Goal: Information Seeking & Learning: Learn about a topic

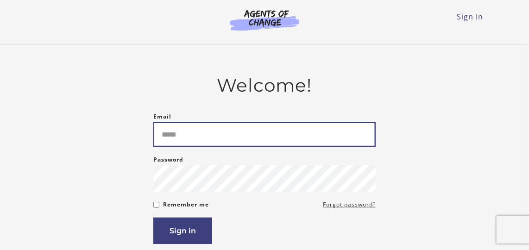
click at [179, 140] on input "Email" at bounding box center [264, 134] width 222 height 25
type input "**********"
click at [153, 218] on button "Sign in" at bounding box center [182, 231] width 59 height 26
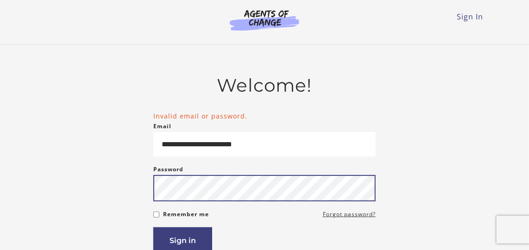
click at [153, 228] on button "Sign in" at bounding box center [182, 241] width 59 height 26
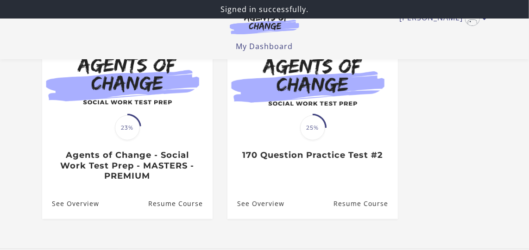
scroll to position [113, 0]
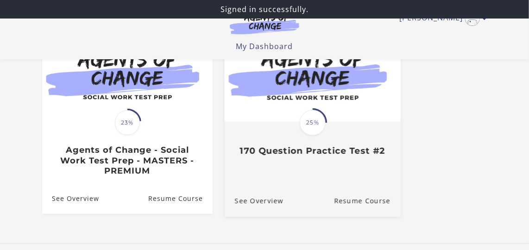
click at [348, 136] on div "Translation missing: en.liquid.partials.dashboard_course_card.progress_descript…" at bounding box center [313, 140] width 176 height 34
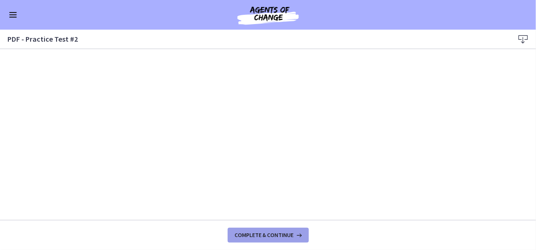
click at [300, 231] on button "Complete & continue" at bounding box center [268, 235] width 81 height 15
click at [282, 235] on span "Complete & continue" at bounding box center [264, 235] width 59 height 7
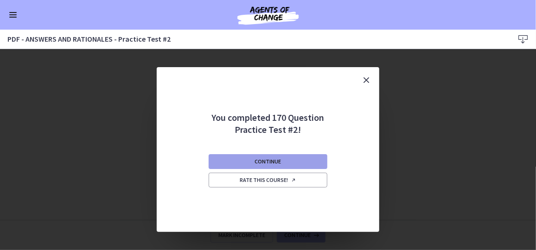
click at [282, 163] on button "Continue" at bounding box center [268, 161] width 119 height 15
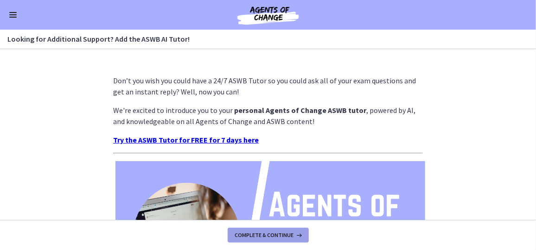
click at [285, 232] on span "Complete & continue" at bounding box center [264, 235] width 59 height 7
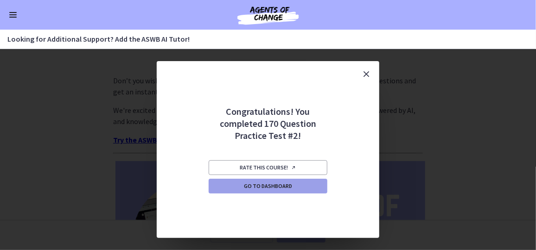
click at [258, 187] on span "Go to Dashboard" at bounding box center [268, 186] width 48 height 7
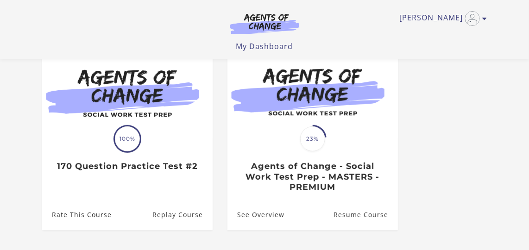
scroll to position [109, 0]
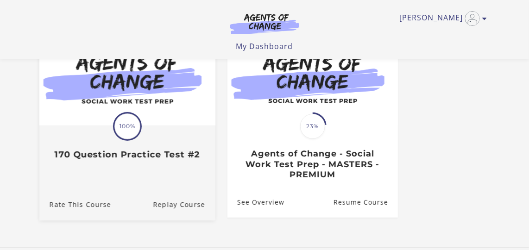
click at [178, 168] on link "Translation missing: en.liquid.partials.dashboard_course_card.progress_descript…" at bounding box center [127, 99] width 176 height 137
